Goal: Information Seeking & Learning: Learn about a topic

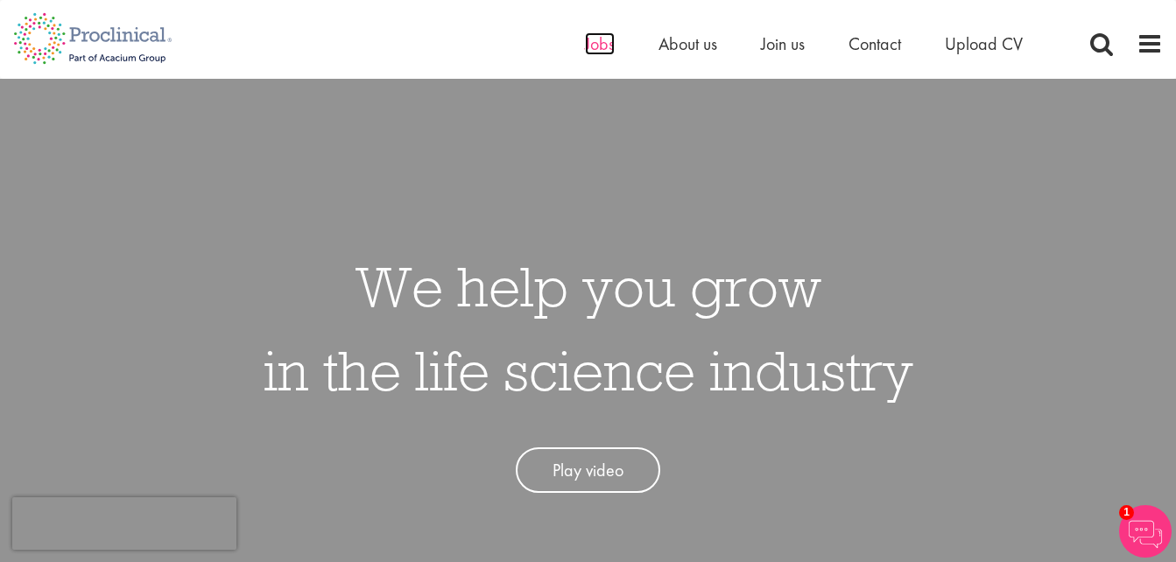
click at [593, 49] on span "Jobs" at bounding box center [600, 43] width 30 height 23
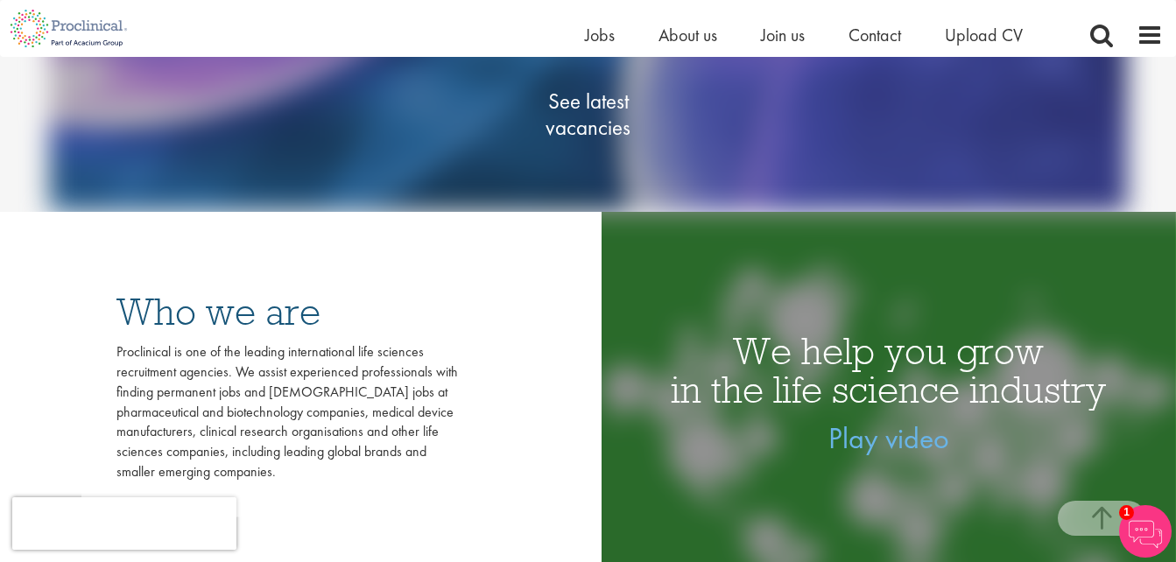
scroll to position [350, 0]
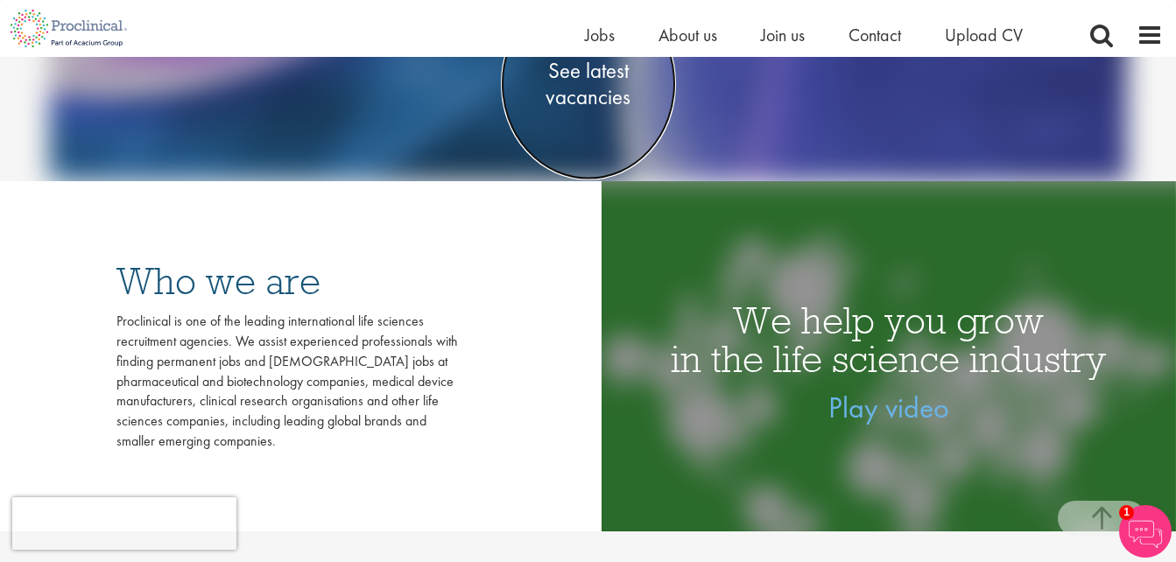
click at [591, 98] on span "See latest vacancies" at bounding box center [588, 84] width 175 height 53
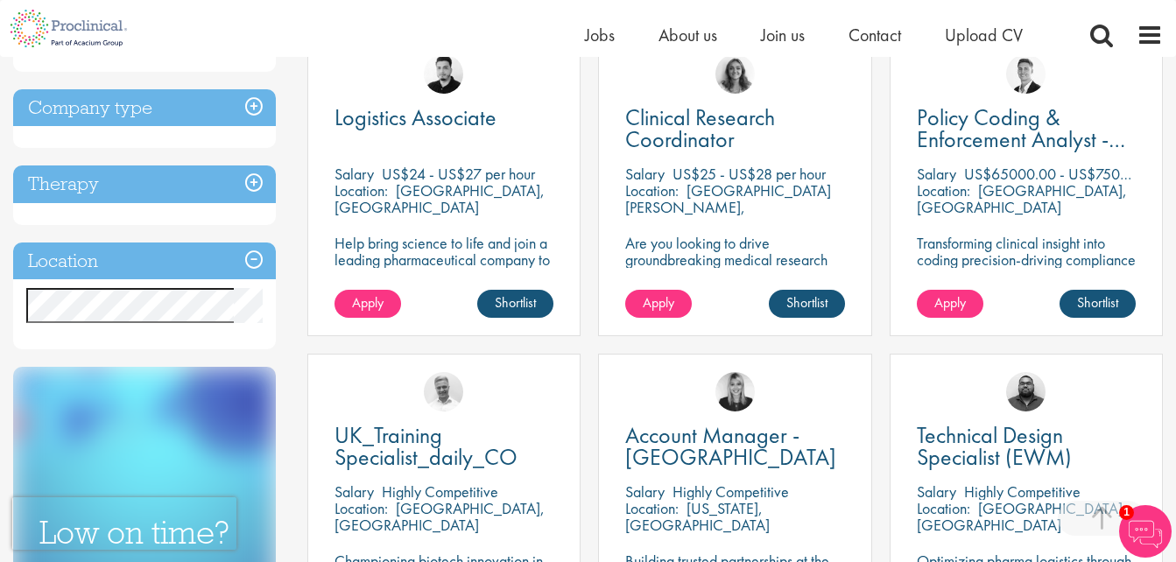
scroll to position [700, 0]
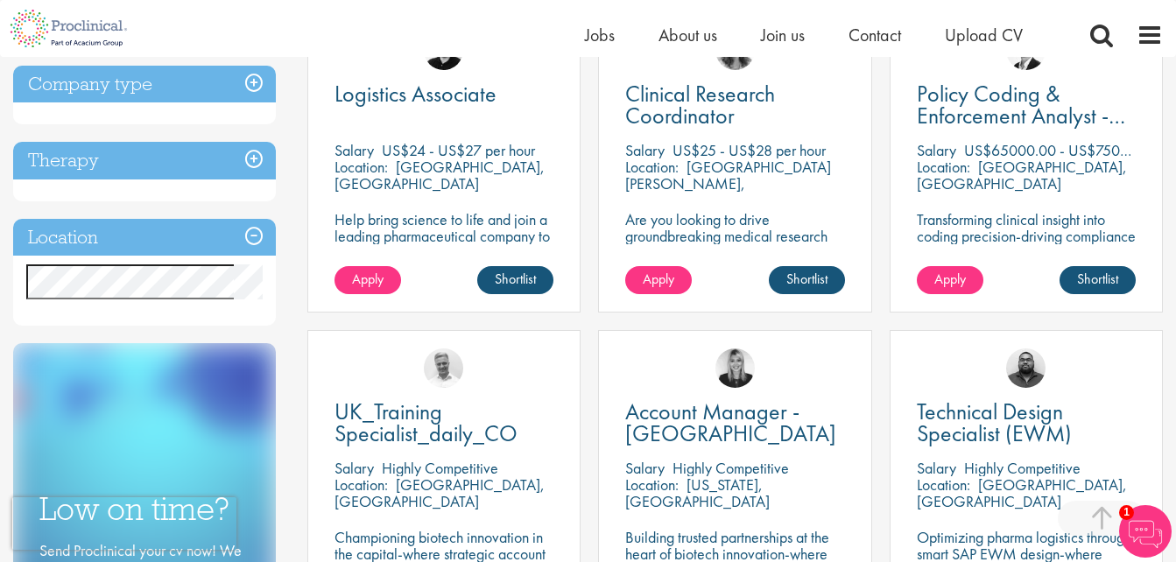
click at [253, 237] on h3 "Location" at bounding box center [144, 238] width 263 height 38
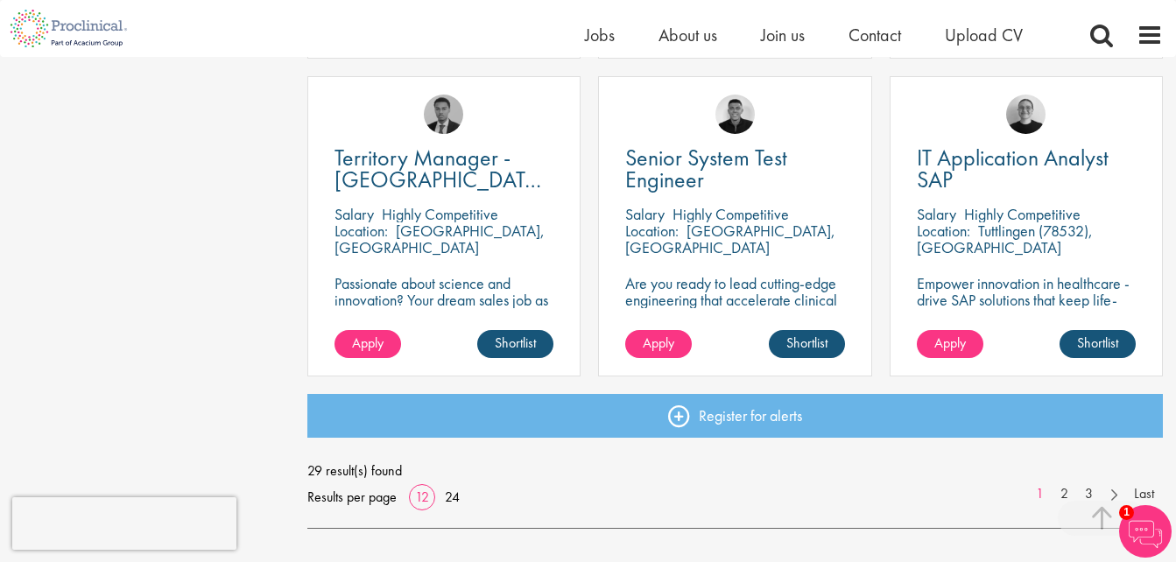
scroll to position [1313, 0]
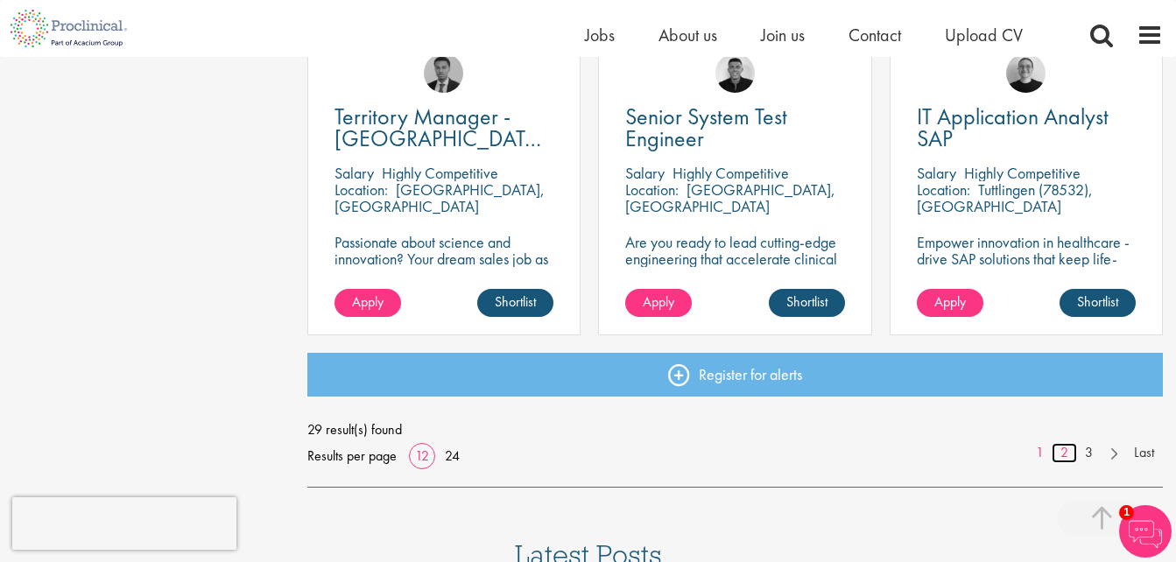
click at [1067, 453] on link "2" at bounding box center [1063, 453] width 25 height 20
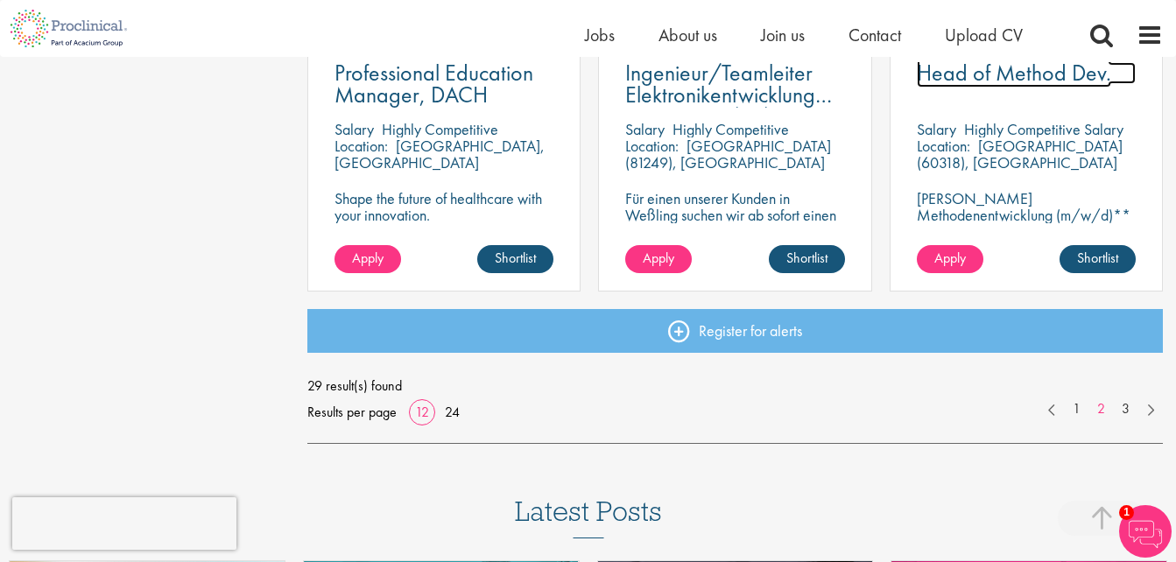
scroll to position [1401, 0]
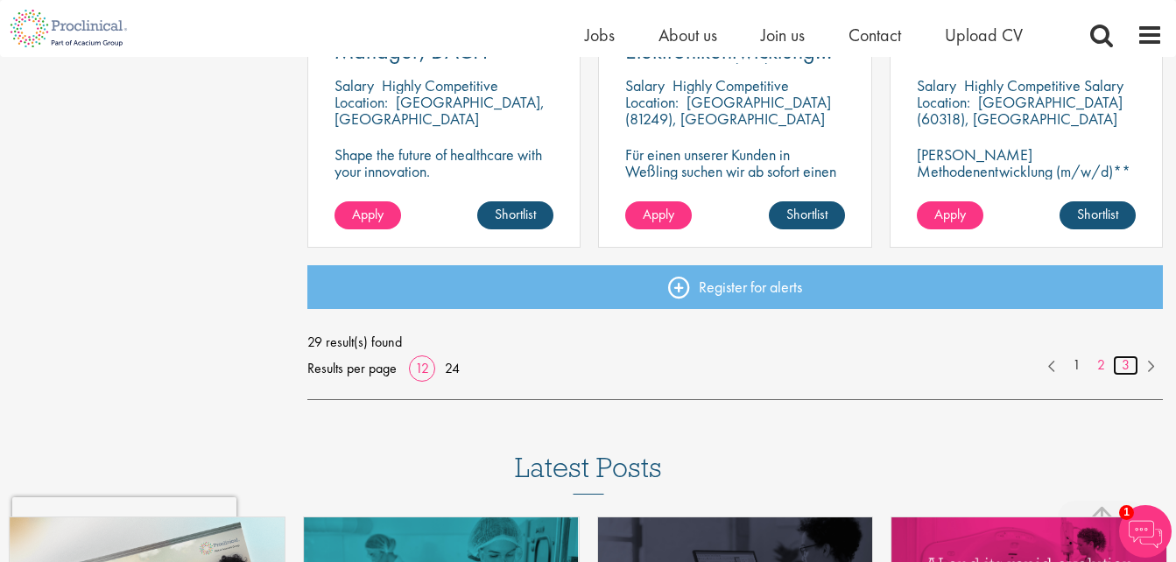
click at [1122, 366] on link "3" at bounding box center [1125, 365] width 25 height 20
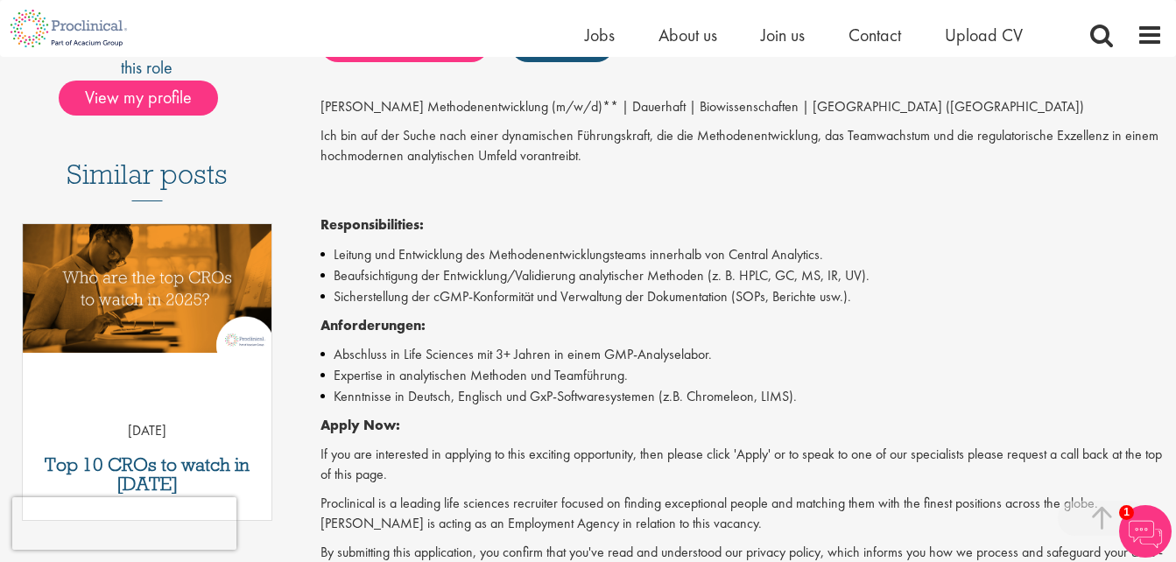
scroll to position [438, 0]
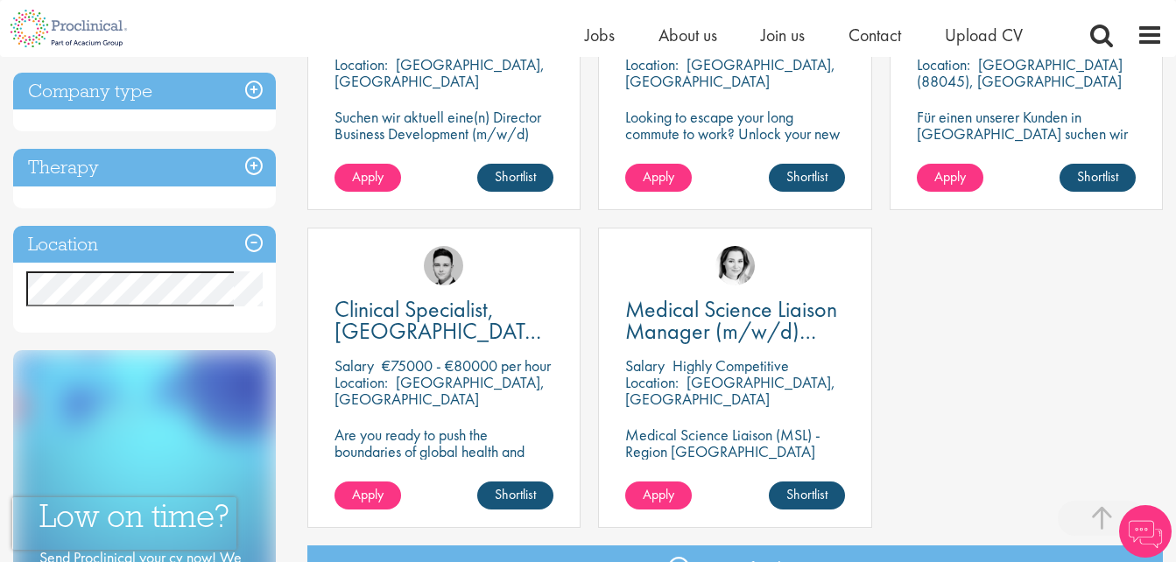
scroll to position [525, 0]
